Goal: Transaction & Acquisition: Purchase product/service

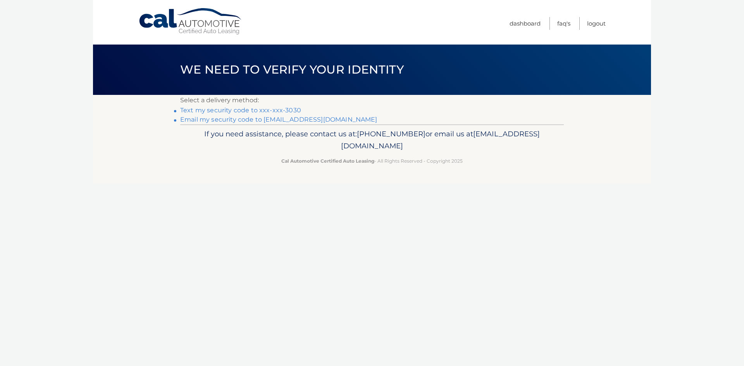
click at [219, 110] on link "Text my security code to xxx-xxx-3030" at bounding box center [240, 110] width 121 height 7
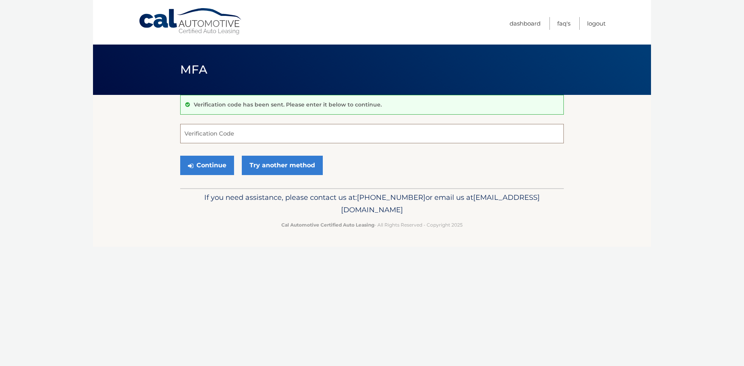
click at [240, 134] on input "Verification Code" at bounding box center [372, 133] width 384 height 19
type input "682948"
click at [212, 162] on button "Continue" at bounding box center [207, 165] width 54 height 19
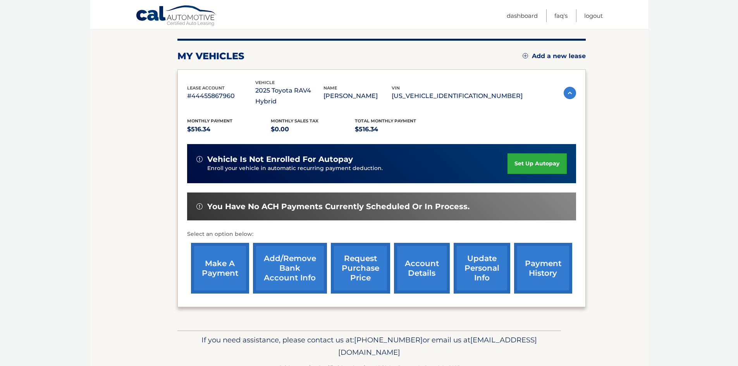
scroll to position [103, 0]
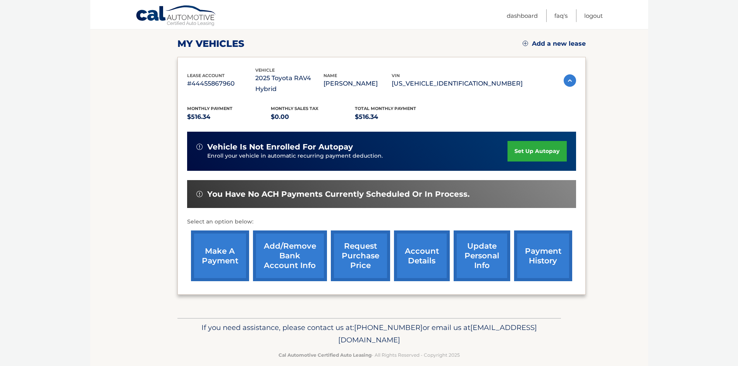
click at [214, 240] on link "make a payment" at bounding box center [220, 256] width 58 height 51
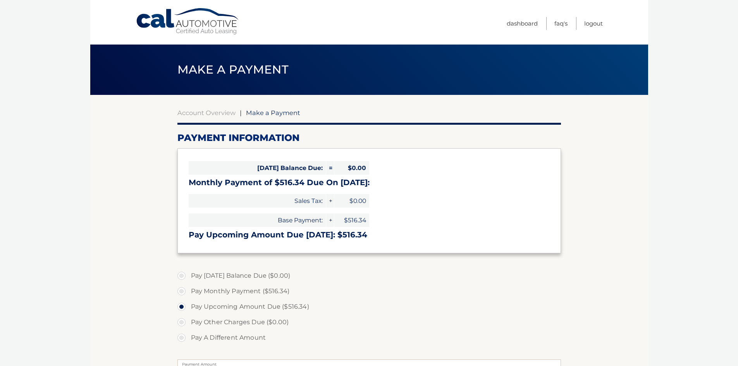
select select "MTMxYTY1NjgtNDViNS00M2FhLTg3MTMtZGJiZWRlMWYyNjFh"
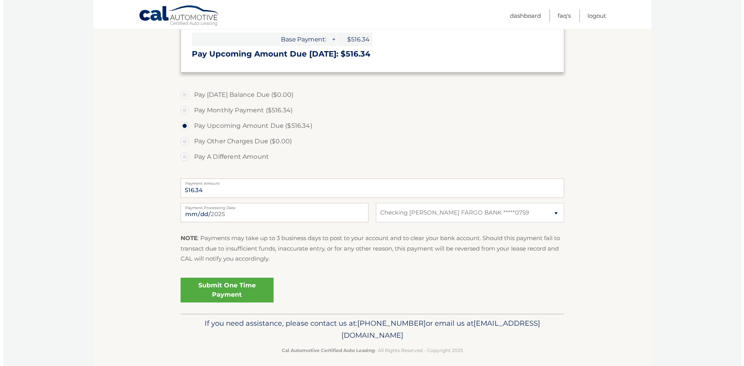
scroll to position [188, 0]
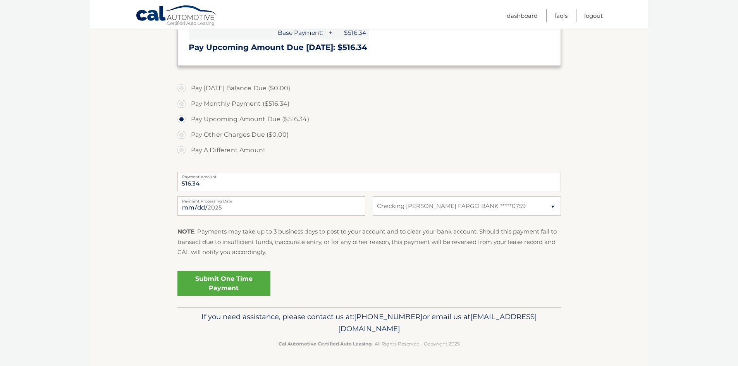
click at [215, 277] on link "Submit One Time Payment" at bounding box center [224, 283] width 93 height 25
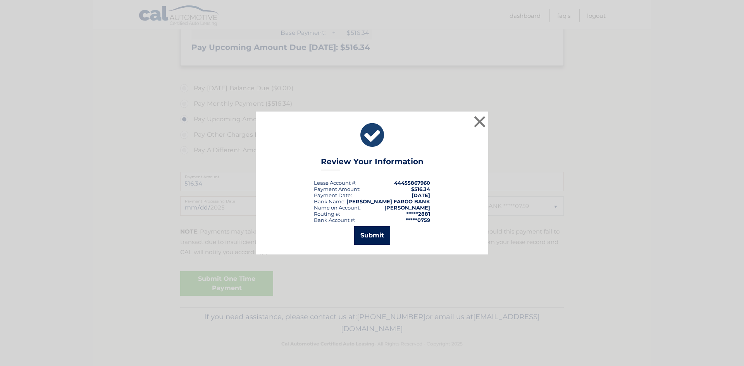
click at [372, 234] on button "Submit" at bounding box center [372, 235] width 36 height 19
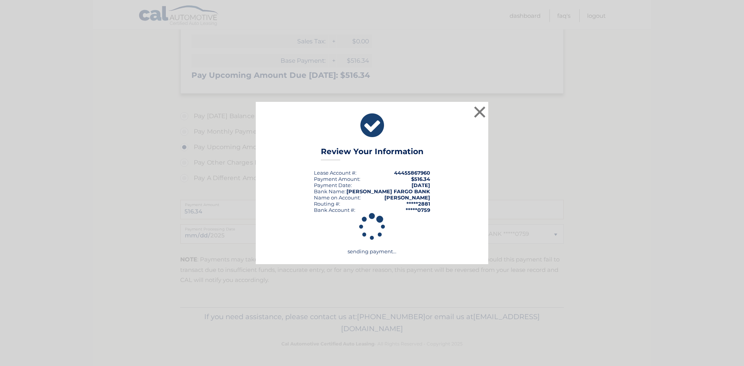
scroll to position [160, 0]
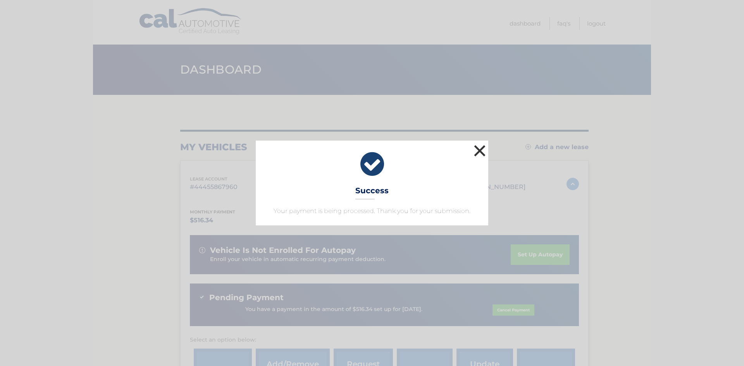
click at [478, 150] on button "×" at bounding box center [480, 151] width 16 height 16
